Goal: Information Seeking & Learning: Check status

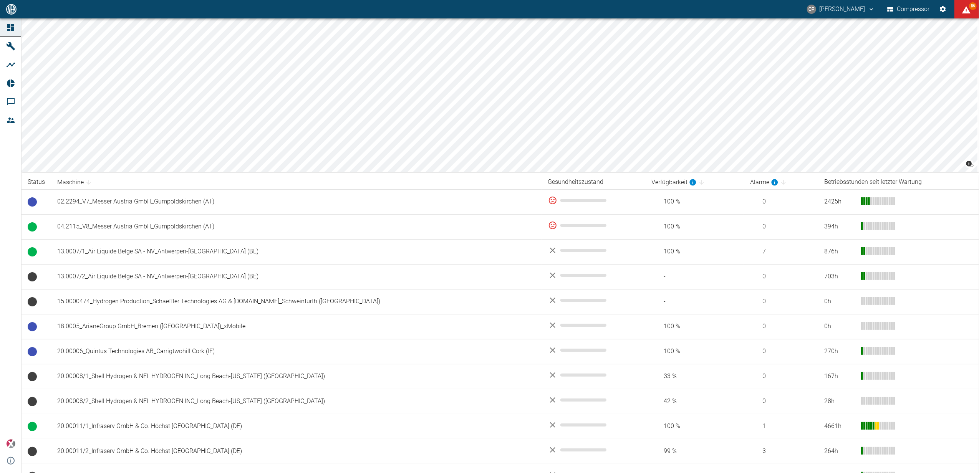
scroll to position [35, 0]
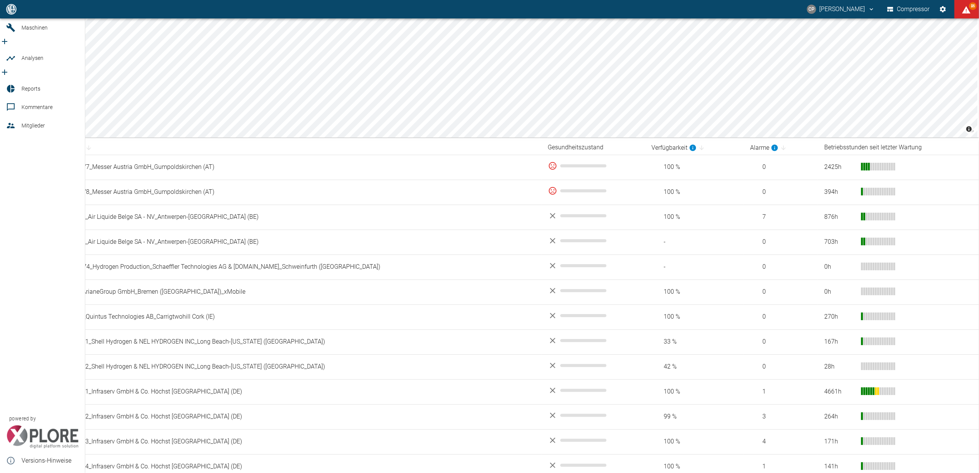
click at [40, 84] on span "Reports" at bounding box center [50, 88] width 57 height 9
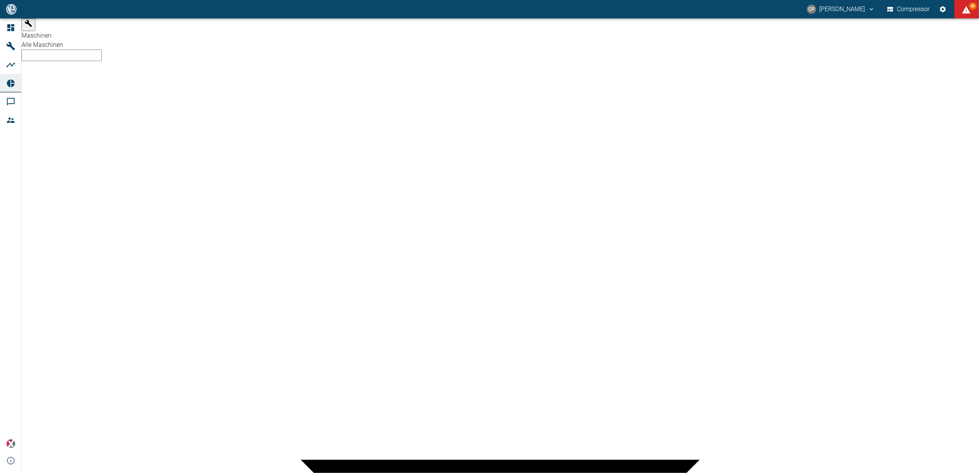
click at [101, 26] on body "[PERSON_NAME] Compressor 86 Dashboard Maschinen Analysen Reports Kommentare Mit…" at bounding box center [489, 236] width 979 height 473
type input "62df7942-7815-4ccf-a722-4ba74b721732"
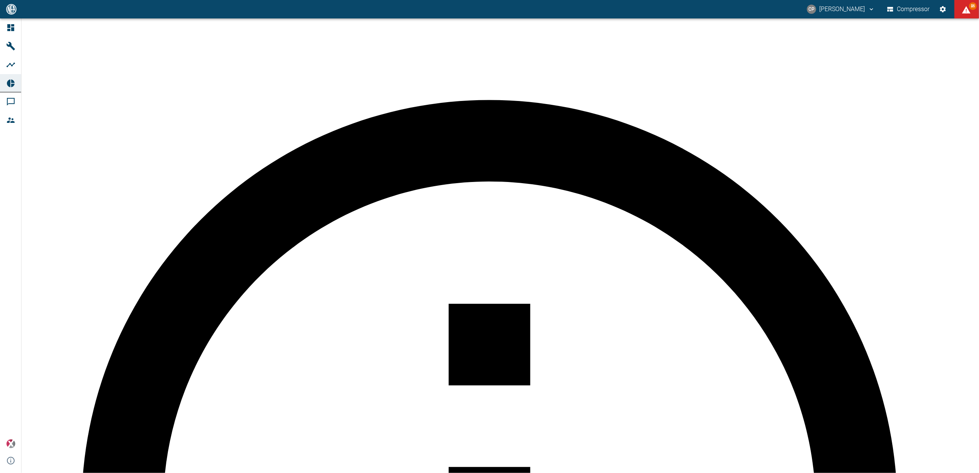
type textarea "- Test Kommentar"
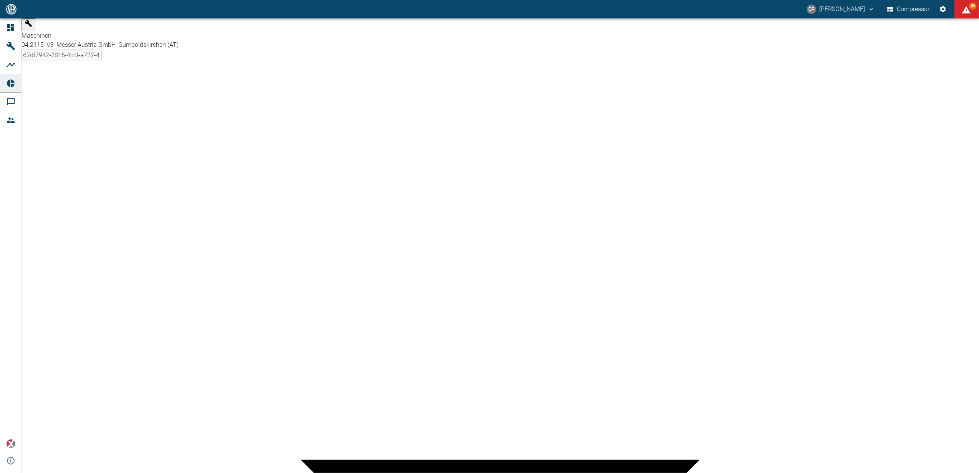
scroll to position [0, 0]
click at [90, 40] on div "04.2115_V8_Messer Austria GmbH_Gumpoldskirchen (AT)" at bounding box center [500, 44] width 957 height 9
click at [14, 26] on icon at bounding box center [10, 27] width 9 height 9
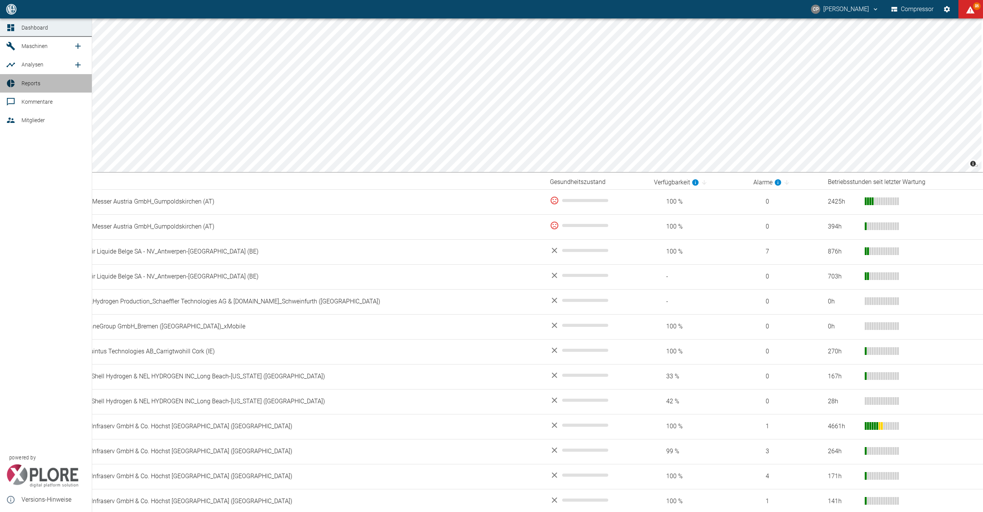
click at [31, 87] on span "Reports" at bounding box center [54, 83] width 64 height 9
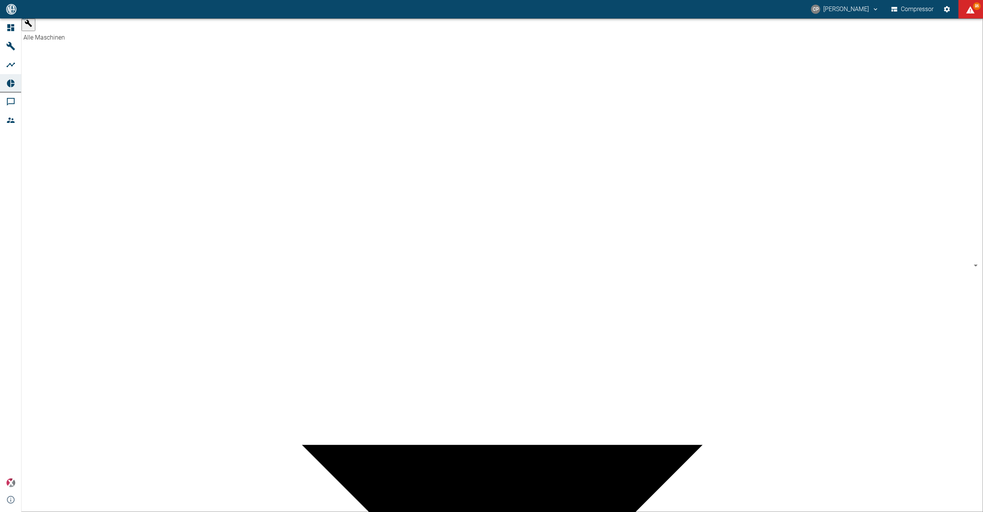
click at [100, 34] on body "CP Christoph Palm Compressor 86 Dashboard Maschinen Analysen Reports Kommentare…" at bounding box center [491, 256] width 983 height 512
type input "62df7942-7815-4ccf-a722-4ba74b721732"
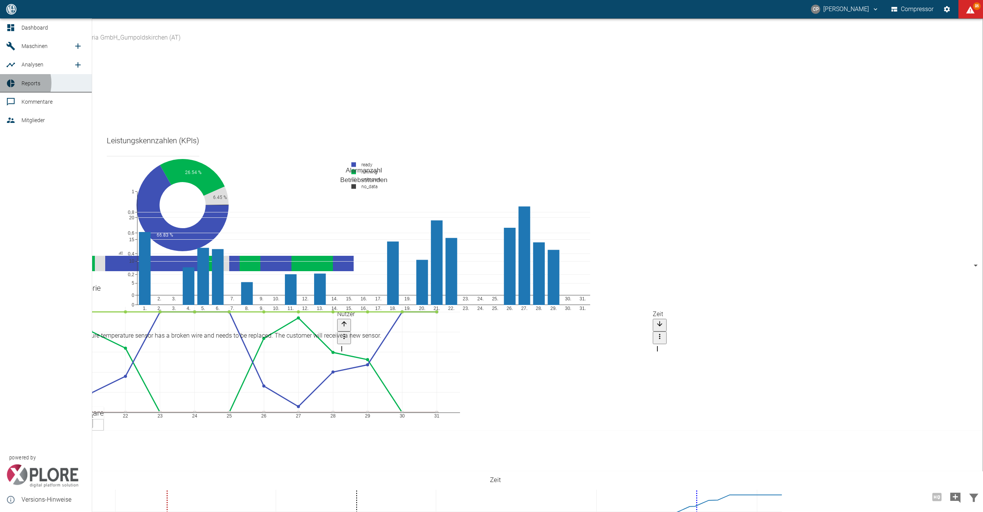
click at [10, 83] on icon at bounding box center [11, 83] width 8 height 8
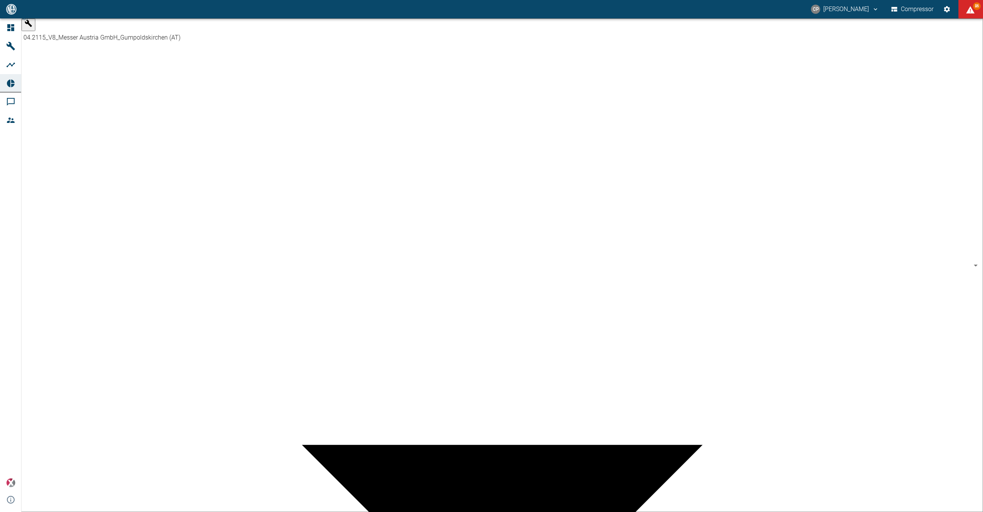
click at [100, 27] on body "CP Christoph Palm Compressor 86 Dashboard Maschinen Analysen Reports Kommentare…" at bounding box center [491, 256] width 983 height 512
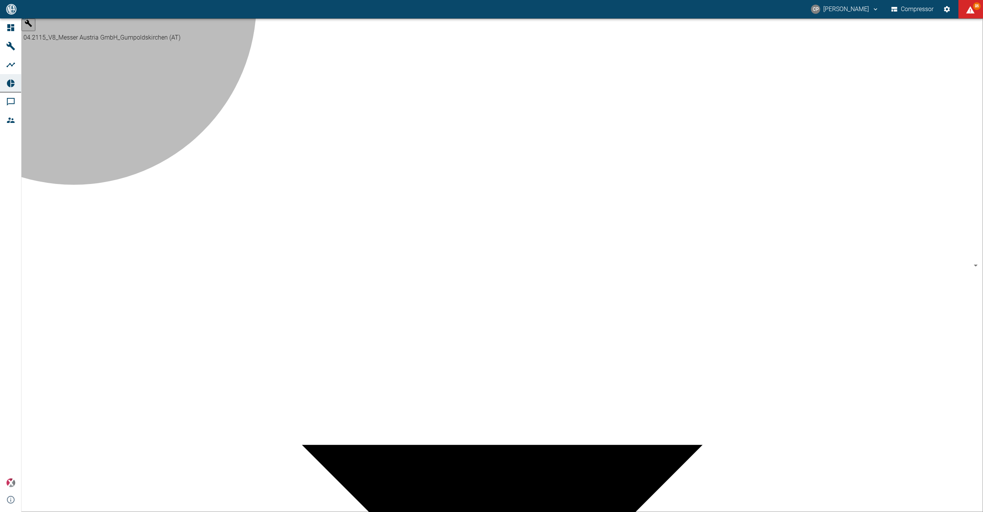
type input "52381507-e89c-473a-84ef-8e4810c4aa68"
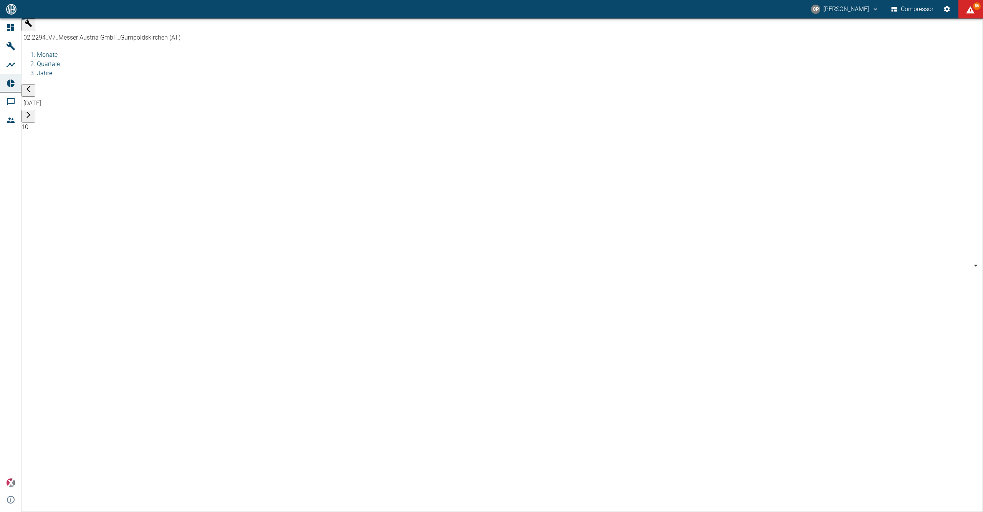
click at [99, 32] on body "CP Christoph Palm Compressor 86 Dashboard Maschinen Analysen Reports Kommentare…" at bounding box center [491, 256] width 983 height 512
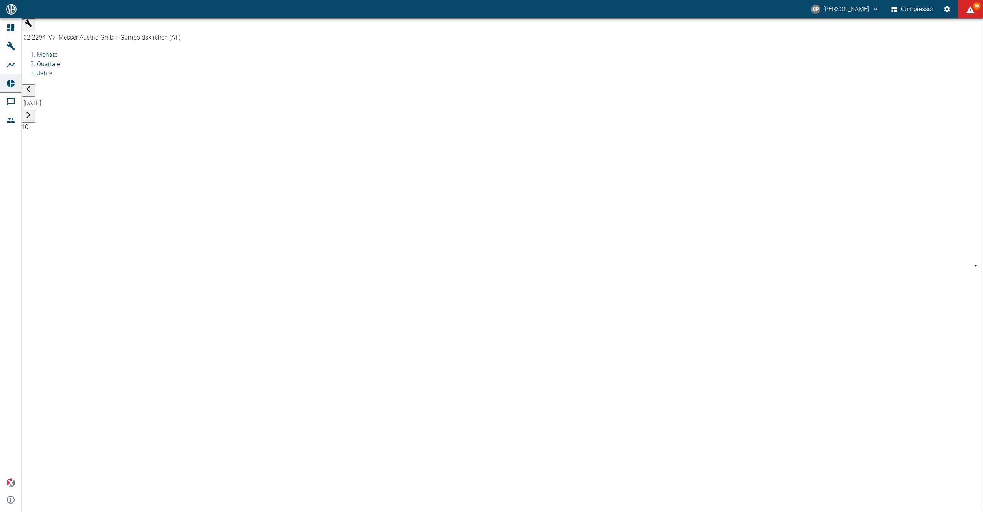
click at [32, 85] on icon "button" at bounding box center [29, 89] width 8 height 8
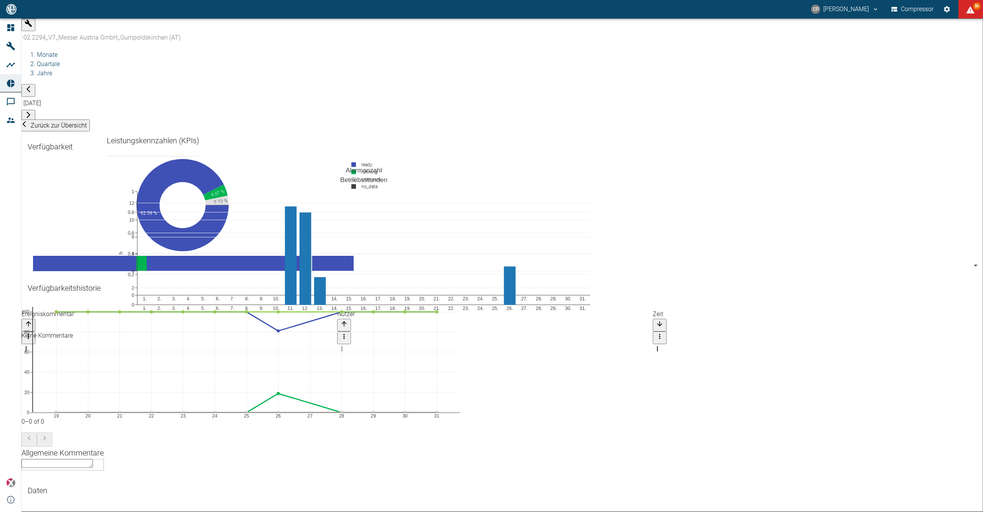
scroll to position [256, 0]
click at [88, 470] on div "x ​" at bounding box center [63, 465] width 82 height 12
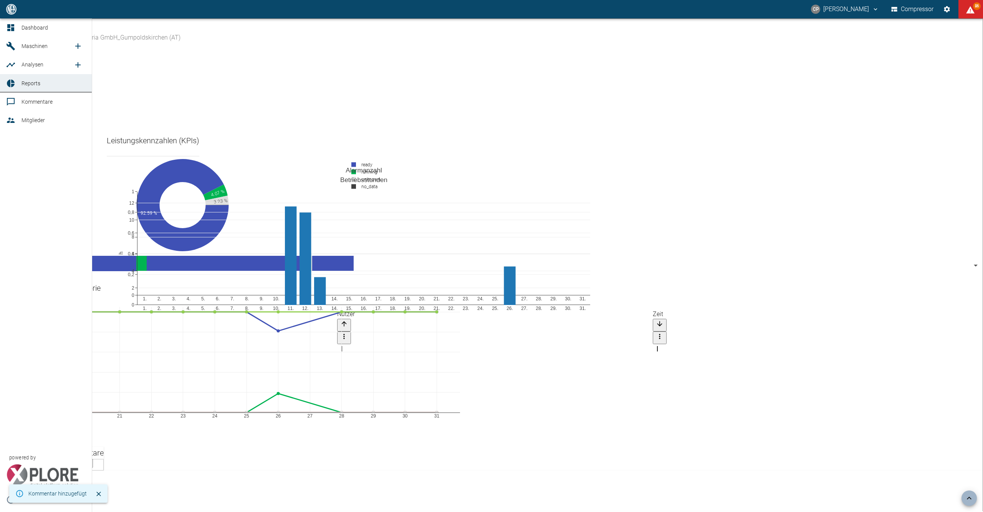
type textarea "- Test Kommentar"
click at [20, 25] on link "Dashboard" at bounding box center [46, 27] width 92 height 18
